Goal: Task Accomplishment & Management: Complete application form

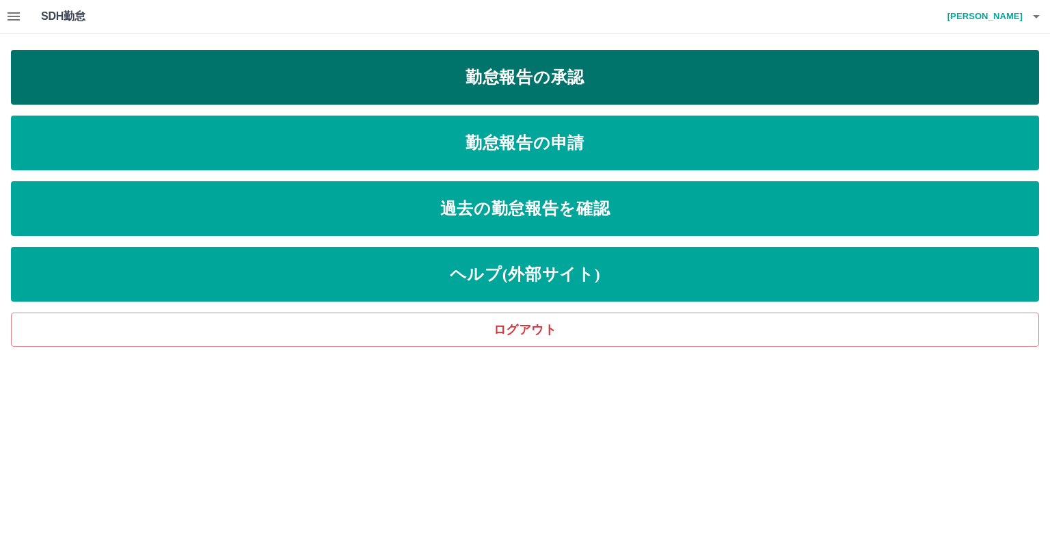
click at [577, 62] on link "勤怠報告の承認" at bounding box center [525, 77] width 1028 height 55
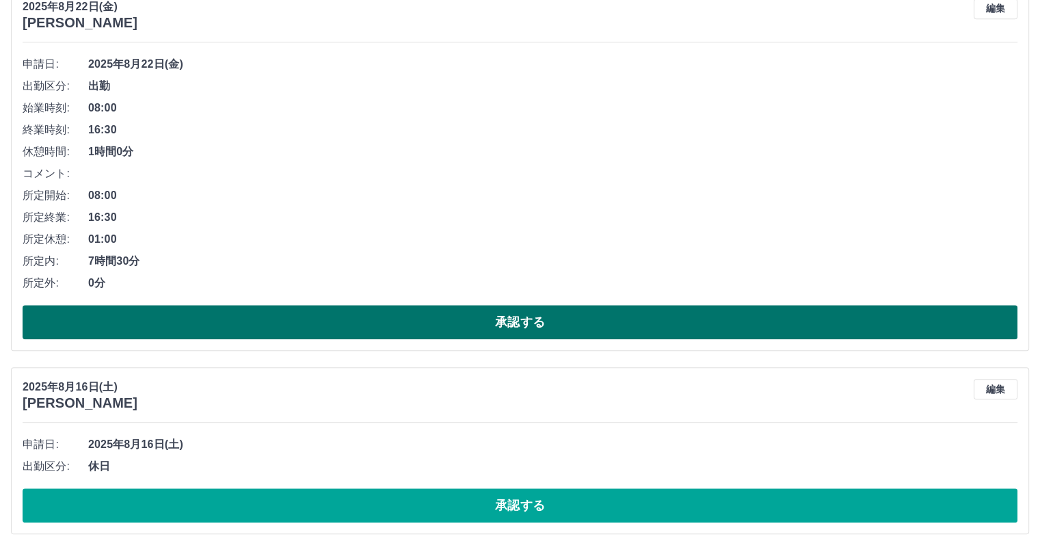
scroll to position [1324, 0]
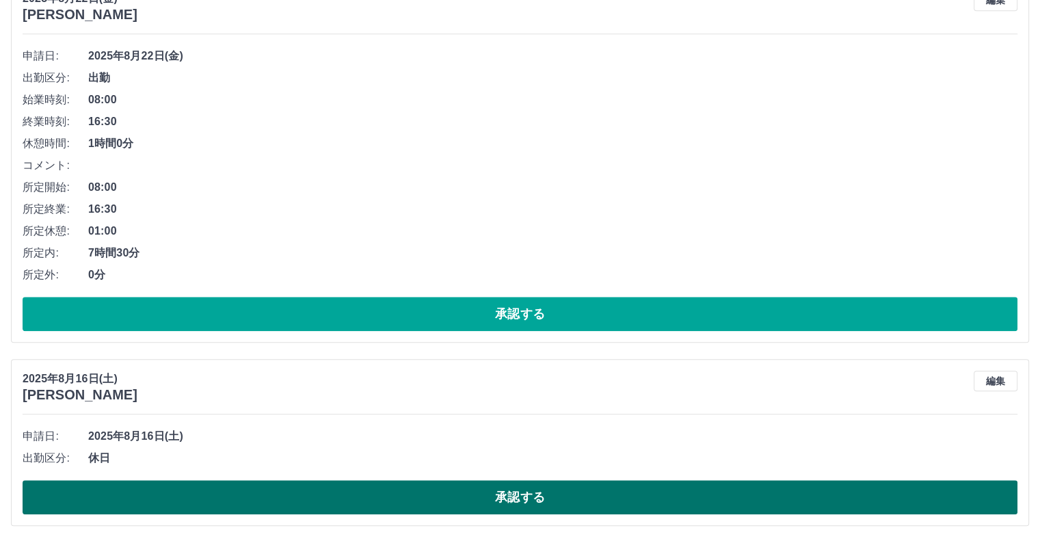
click at [298, 490] on button "承認する" at bounding box center [520, 497] width 995 height 34
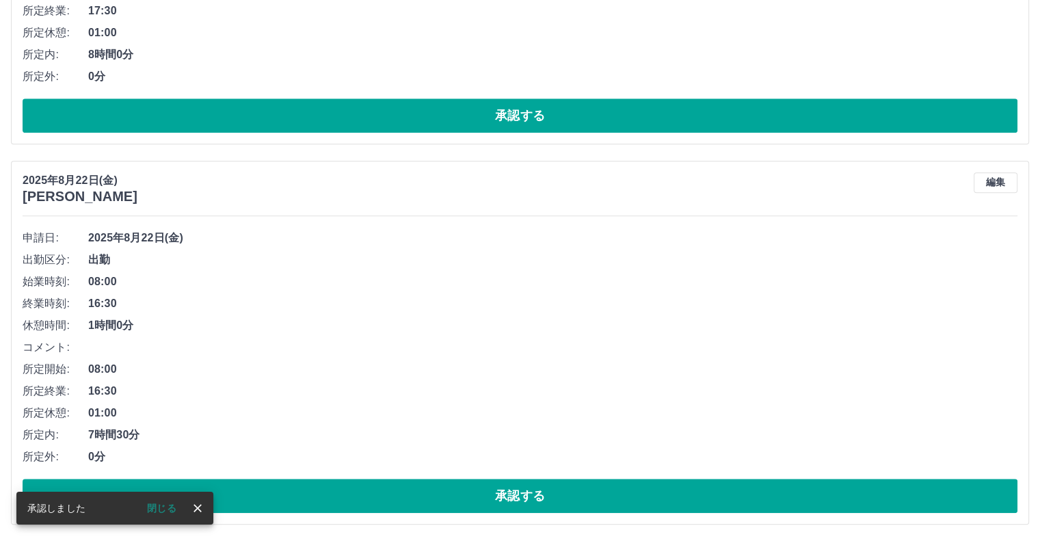
scroll to position [1140, 0]
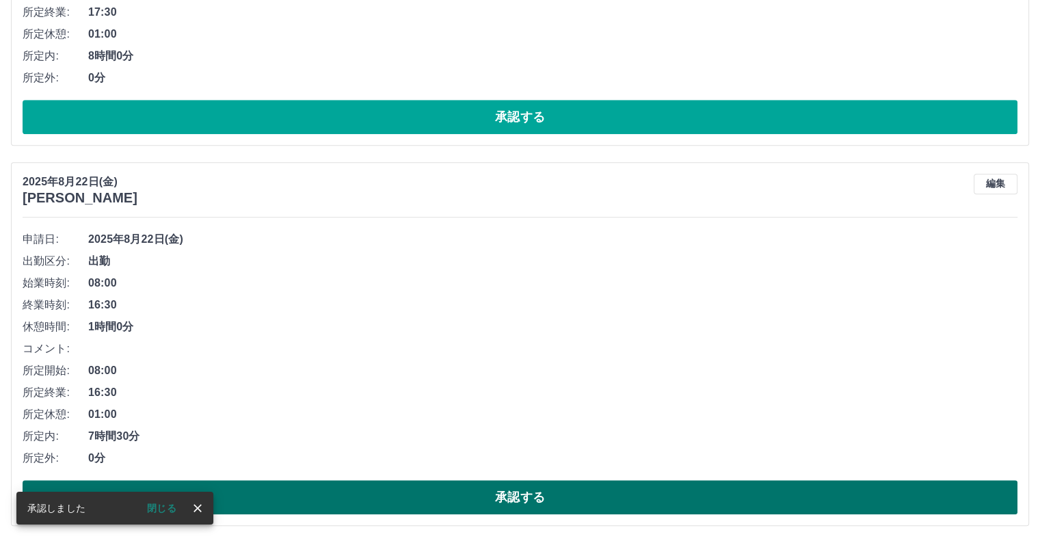
click at [415, 492] on button "承認する" at bounding box center [520, 497] width 995 height 34
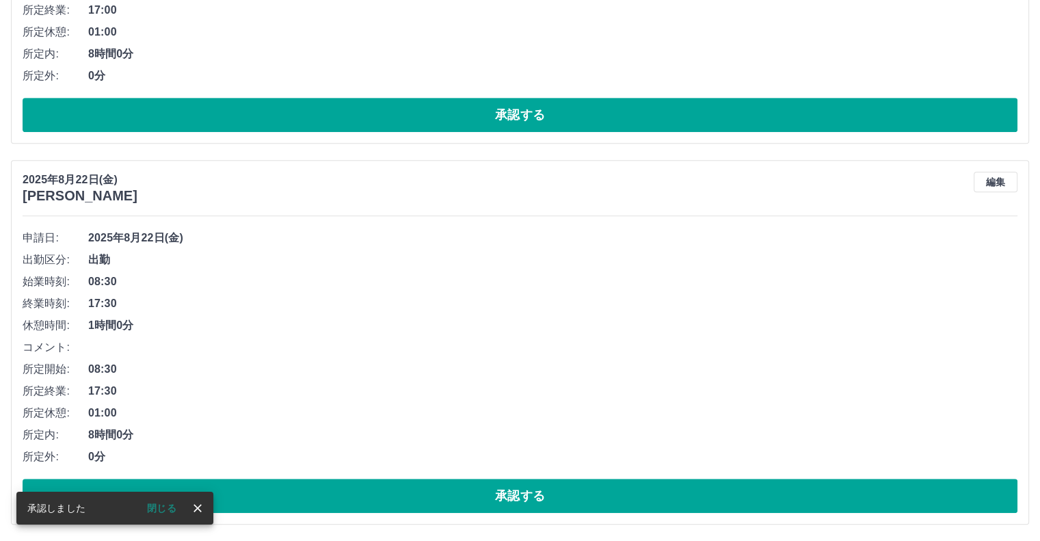
scroll to position [760, 0]
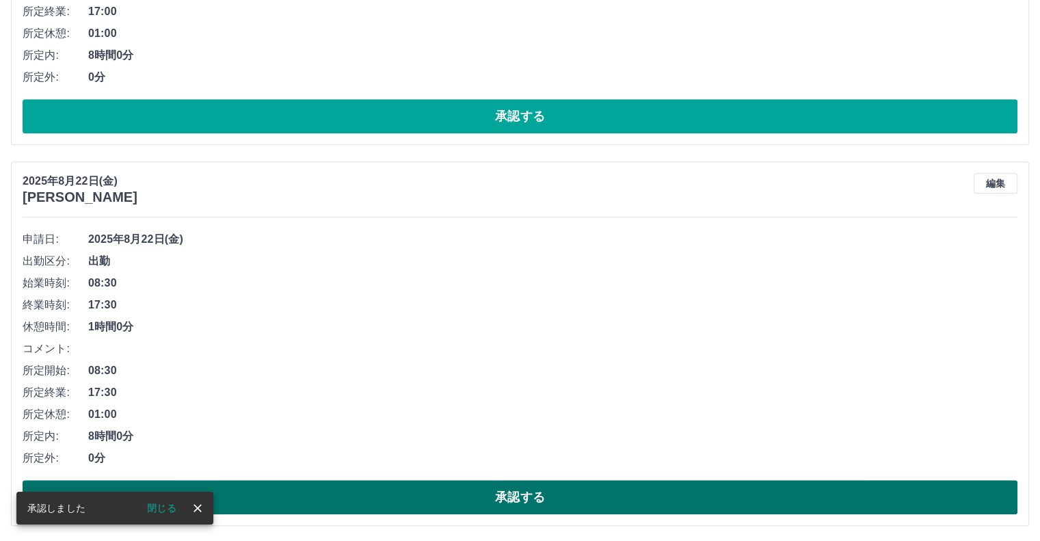
click at [505, 484] on button "承認する" at bounding box center [520, 497] width 995 height 34
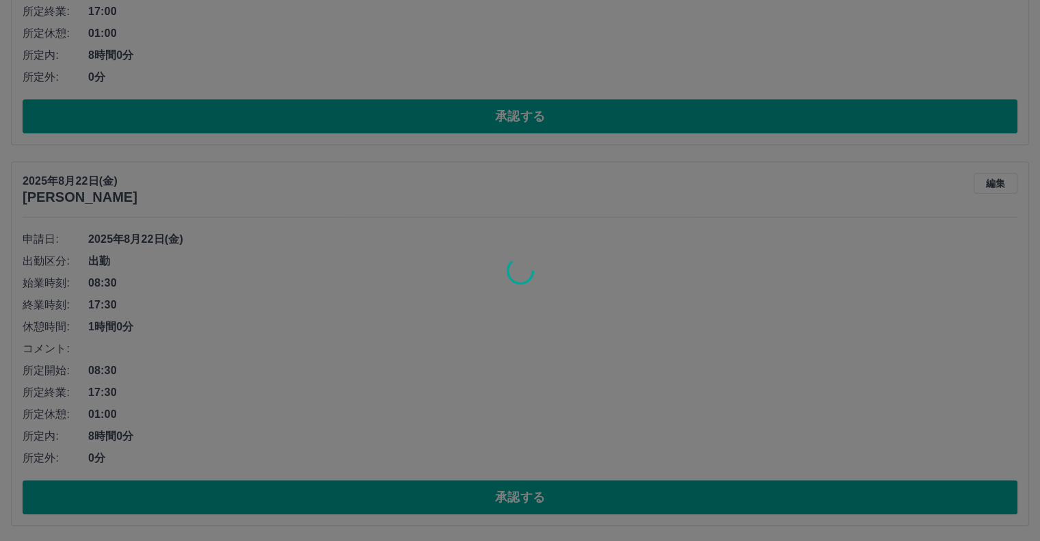
scroll to position [381, 0]
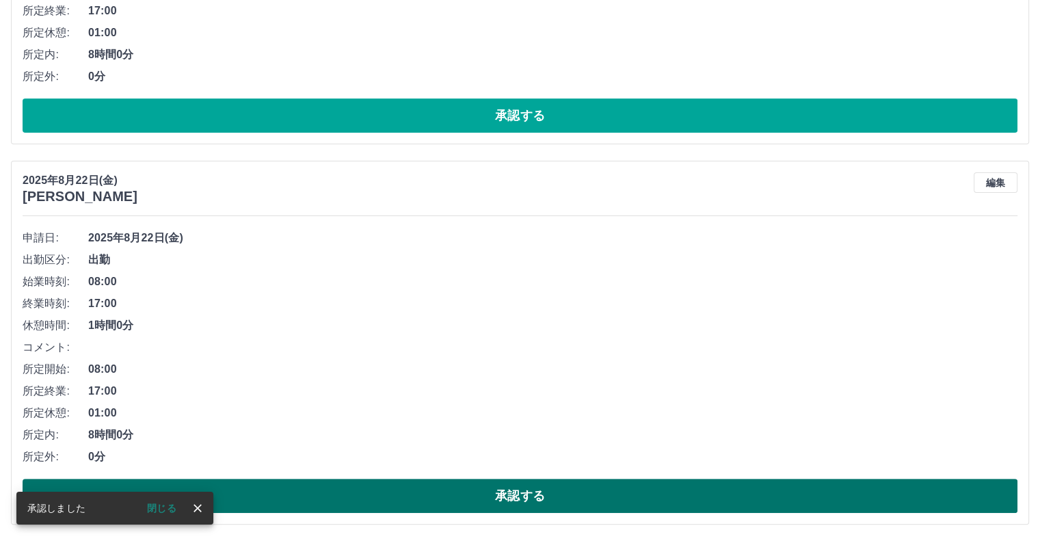
click at [464, 502] on button "承認する" at bounding box center [520, 496] width 995 height 34
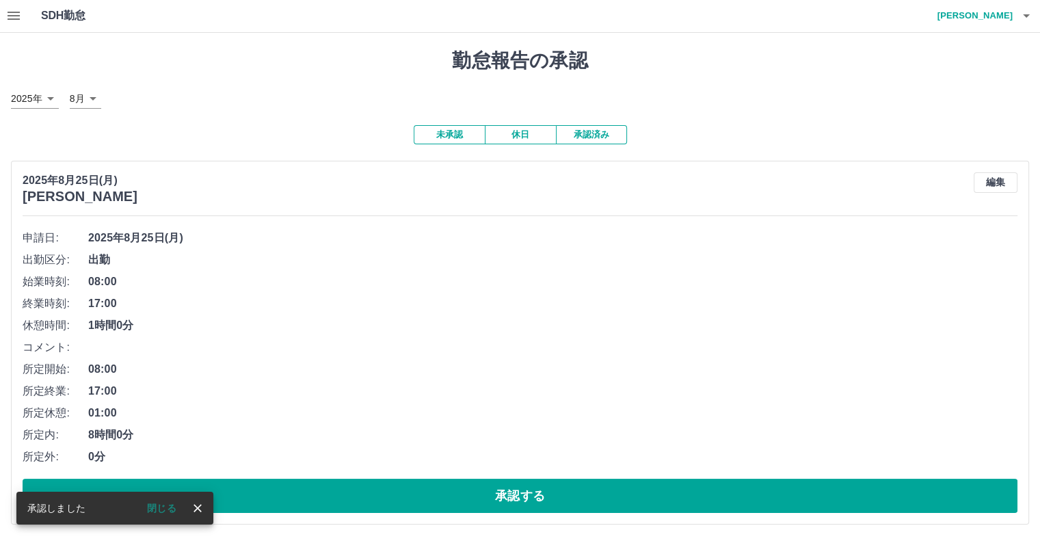
scroll to position [1, 0]
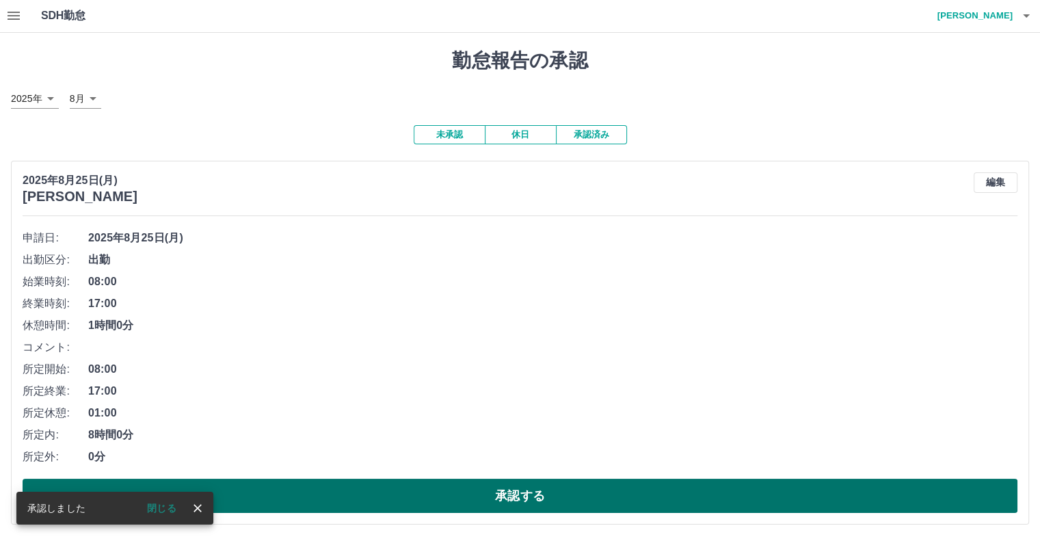
click at [462, 496] on button "承認する" at bounding box center [520, 496] width 995 height 34
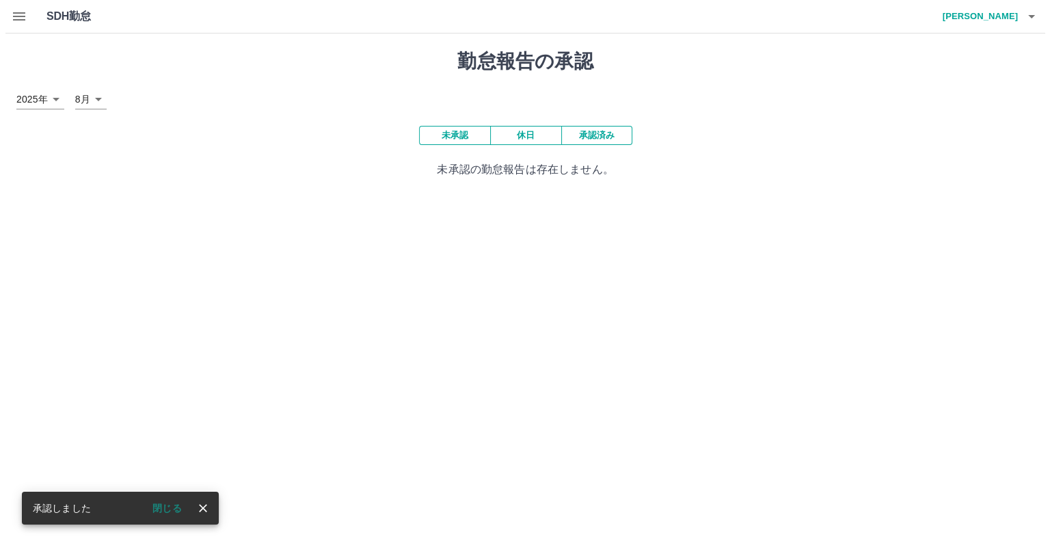
scroll to position [0, 0]
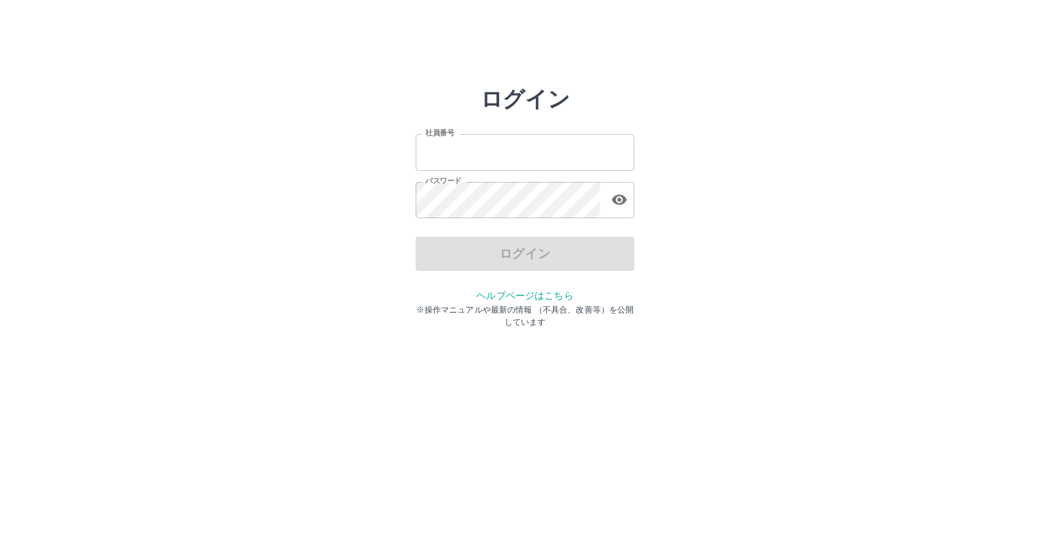
type input "*******"
click at [511, 258] on div "ログイン" at bounding box center [525, 254] width 219 height 34
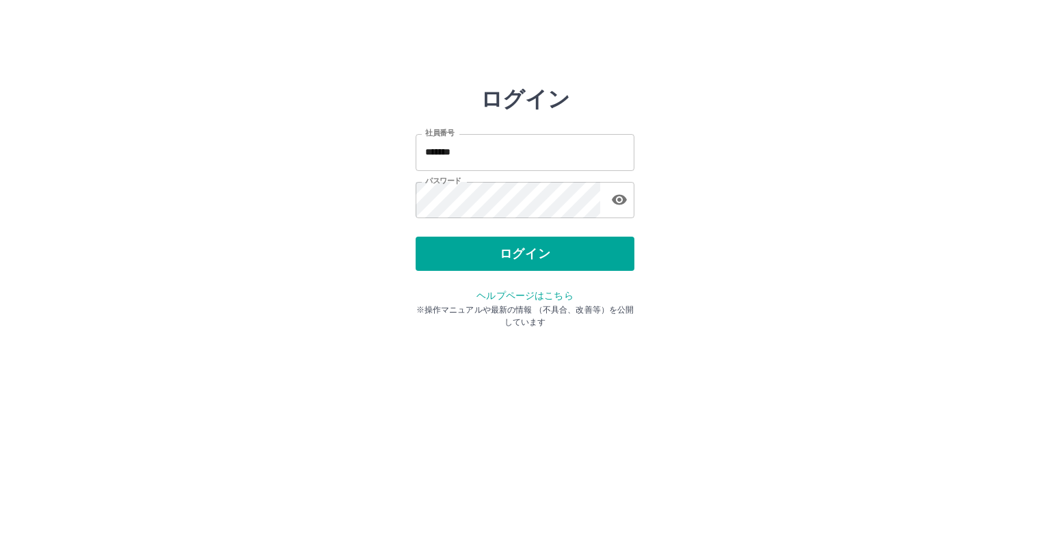
click at [511, 258] on button "ログイン" at bounding box center [525, 254] width 219 height 34
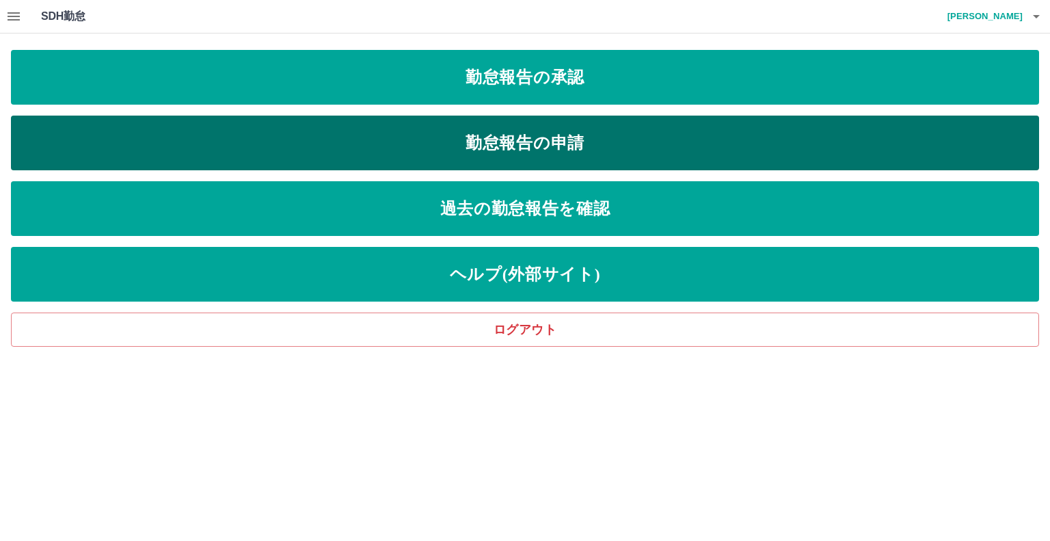
click at [527, 158] on link "勤怠報告の申請" at bounding box center [525, 143] width 1028 height 55
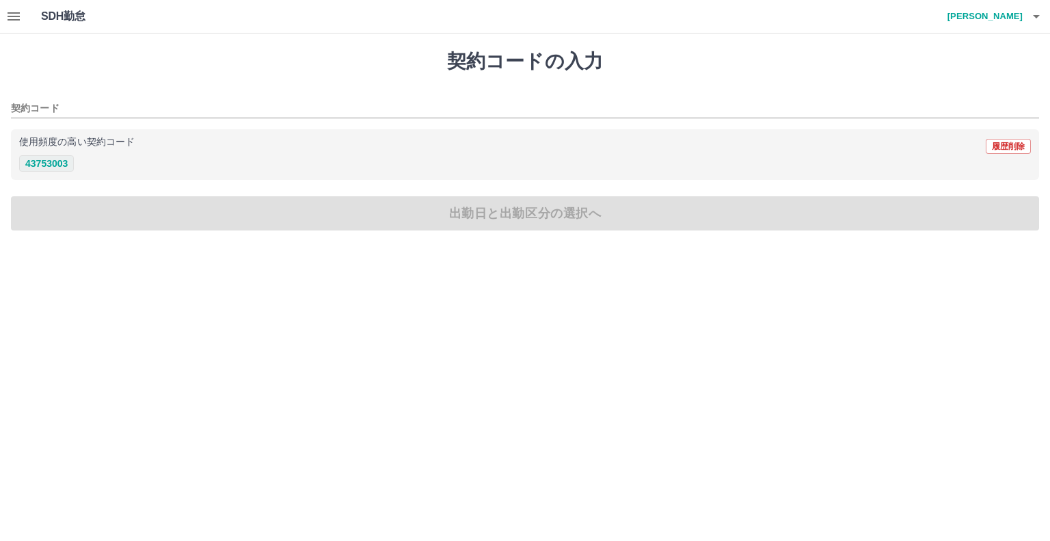
click at [57, 164] on button "43753003" at bounding box center [46, 163] width 55 height 16
type input "********"
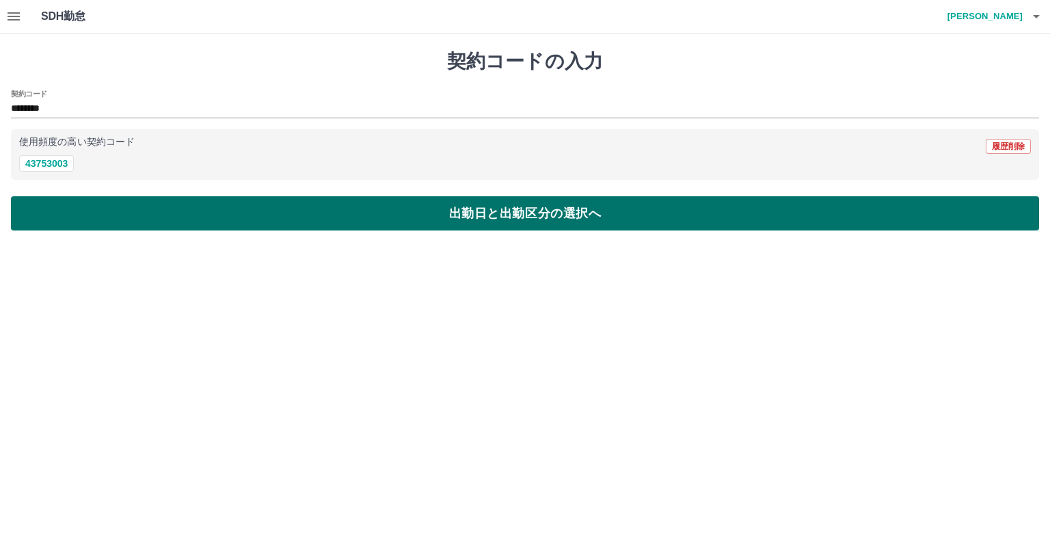
click at [202, 218] on button "出勤日と出勤区分の選択へ" at bounding box center [525, 213] width 1028 height 34
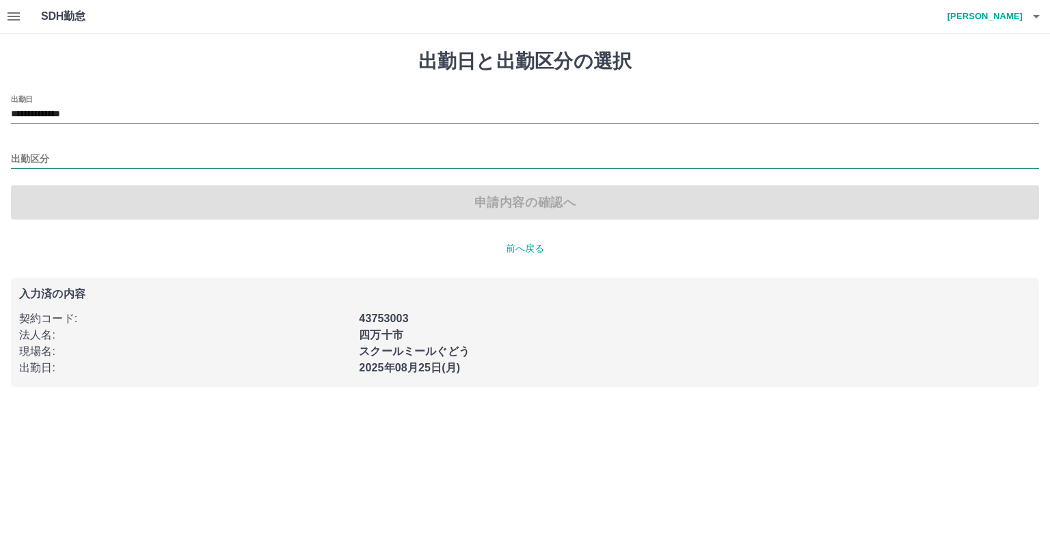
click at [48, 158] on input "出勤区分" at bounding box center [525, 159] width 1028 height 17
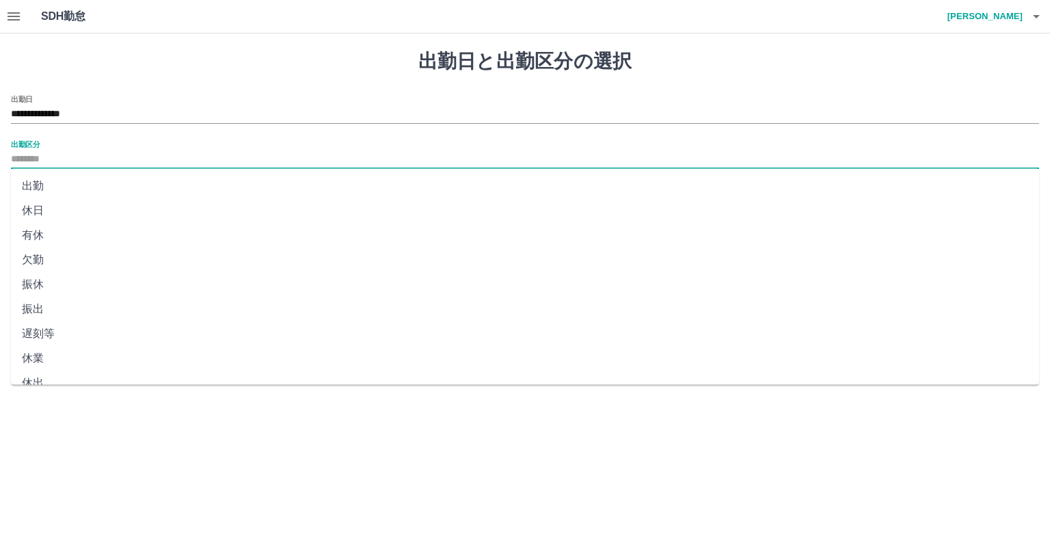
click at [82, 181] on li "出勤" at bounding box center [525, 186] width 1028 height 25
type input "**"
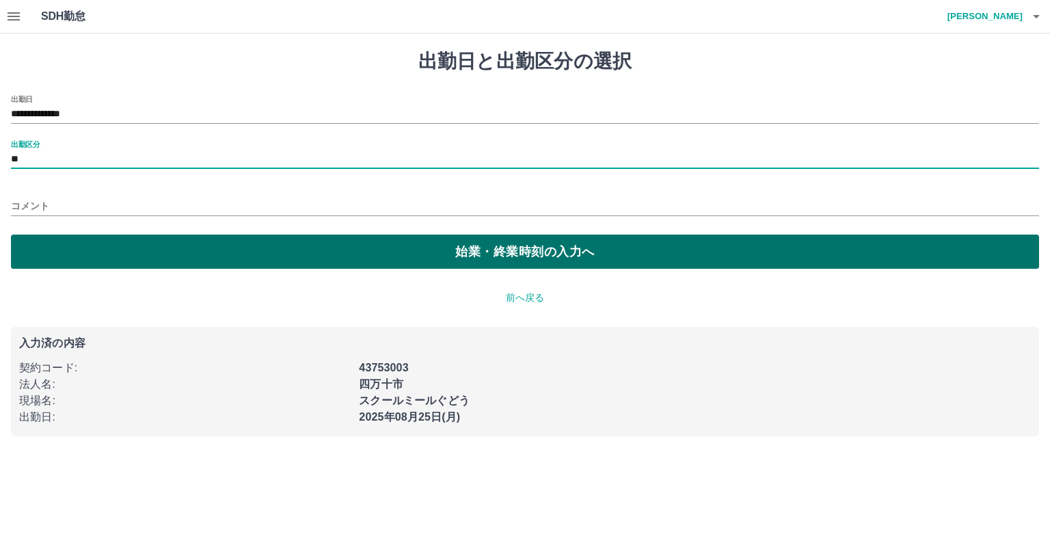
click at [215, 246] on button "始業・終業時刻の入力へ" at bounding box center [525, 251] width 1028 height 34
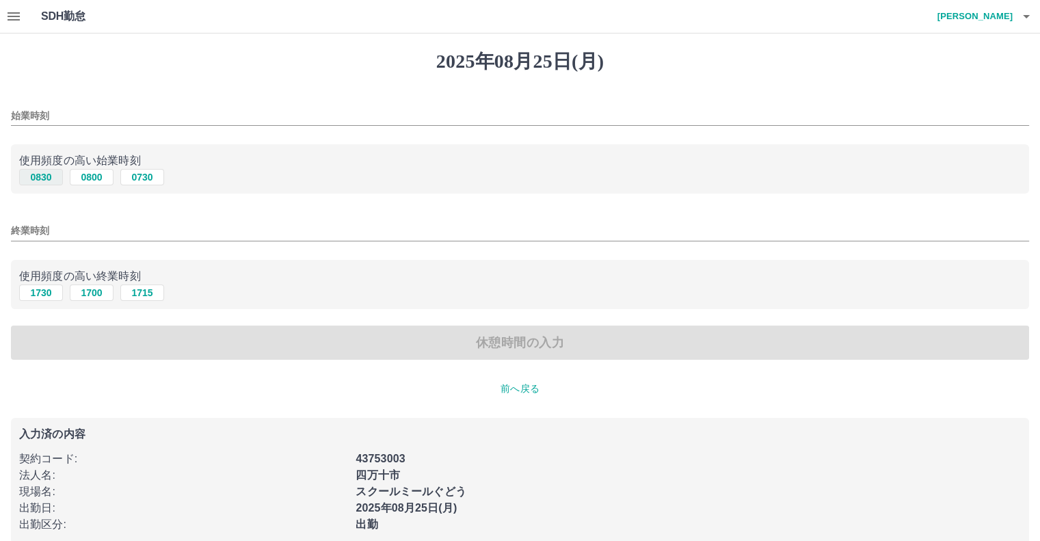
click at [38, 180] on button "0830" at bounding box center [41, 177] width 44 height 16
type input "****"
click at [48, 295] on button "1730" at bounding box center [41, 292] width 44 height 16
type input "****"
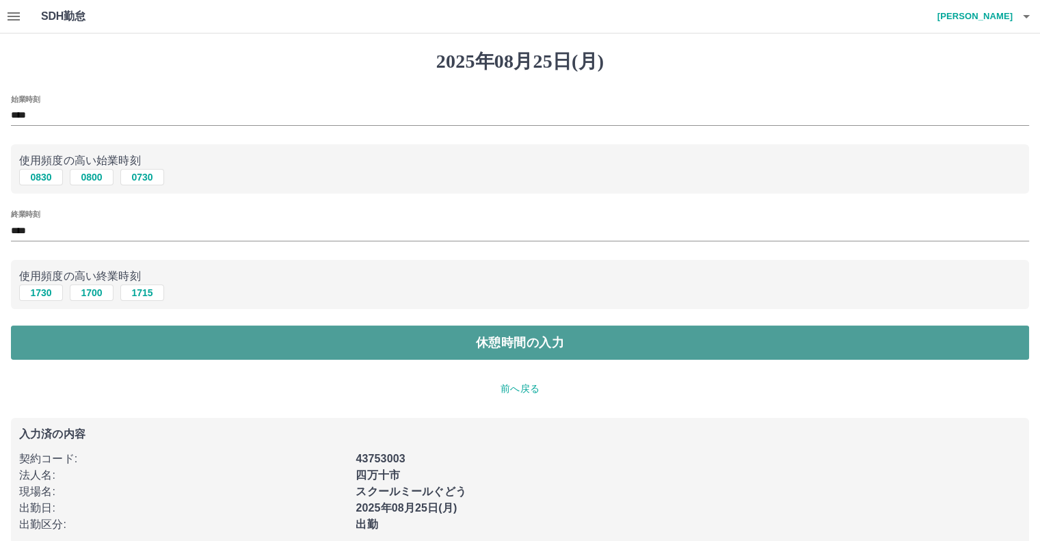
click at [176, 331] on button "休憩時間の入力" at bounding box center [520, 342] width 1018 height 34
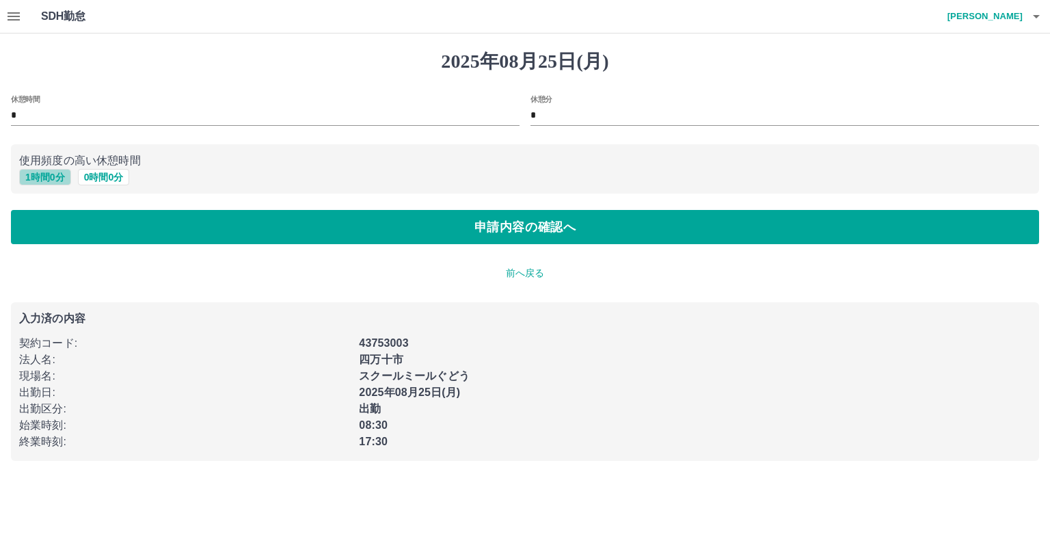
click at [46, 177] on button "1 時間 0 分" at bounding box center [45, 177] width 52 height 16
type input "*"
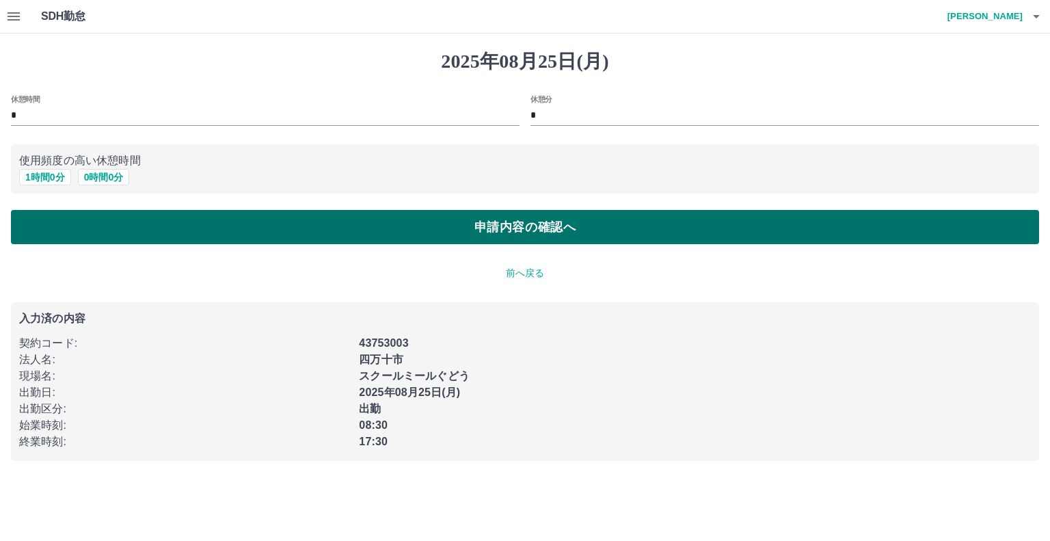
click at [472, 224] on button "申請内容の確認へ" at bounding box center [525, 227] width 1028 height 34
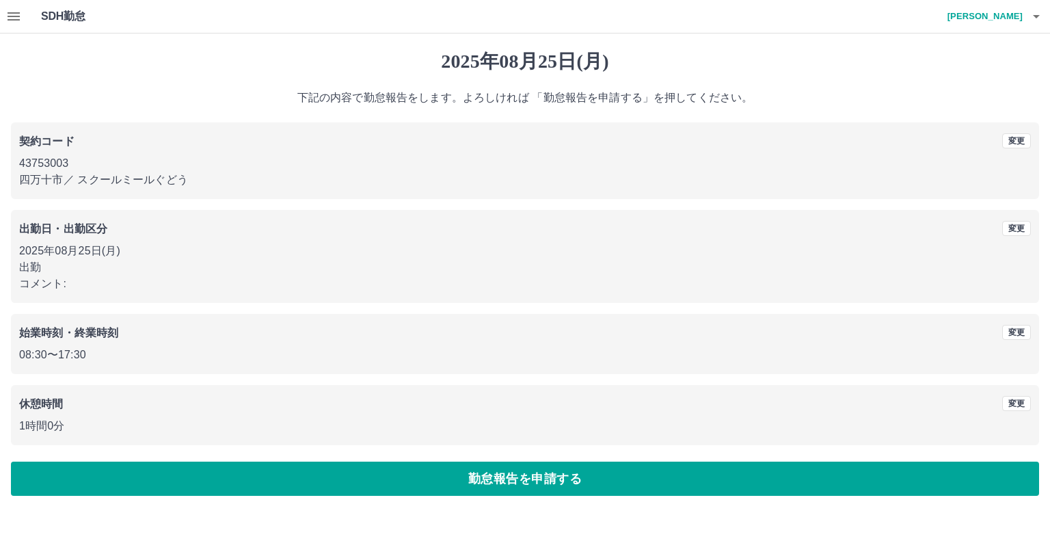
click at [1049, 512] on html "SDH勤怠 山下　沙織 2025年08月25日(月) 下記の内容で勤怠報告をします。よろしければ 「勤怠報告を申請する」を押してください。 契約コード 変更 …" at bounding box center [525, 256] width 1050 height 512
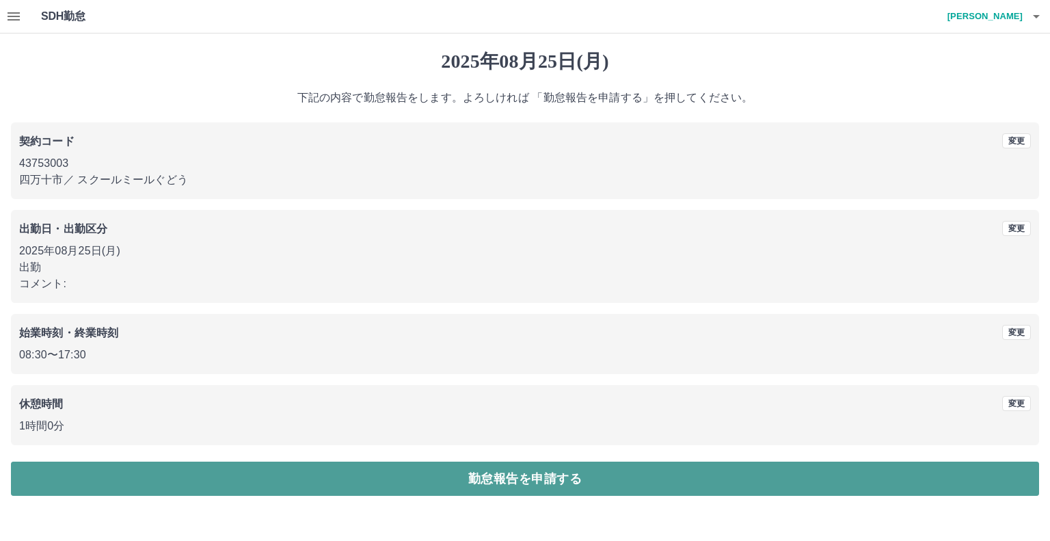
click at [497, 479] on button "勤怠報告を申請する" at bounding box center [525, 478] width 1028 height 34
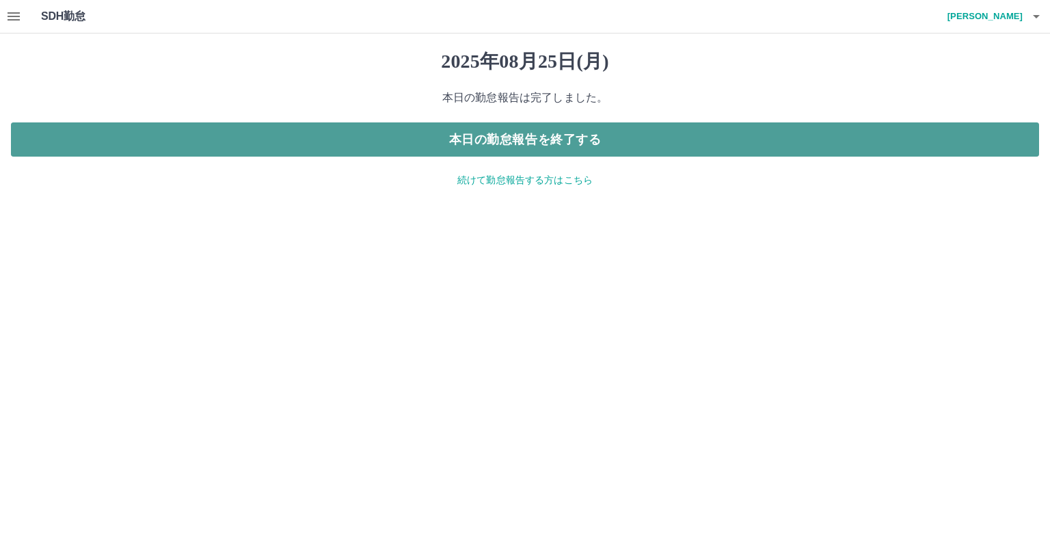
click at [564, 135] on button "本日の勤怠報告を終了する" at bounding box center [525, 139] width 1028 height 34
